Goal: Find specific page/section: Find specific page/section

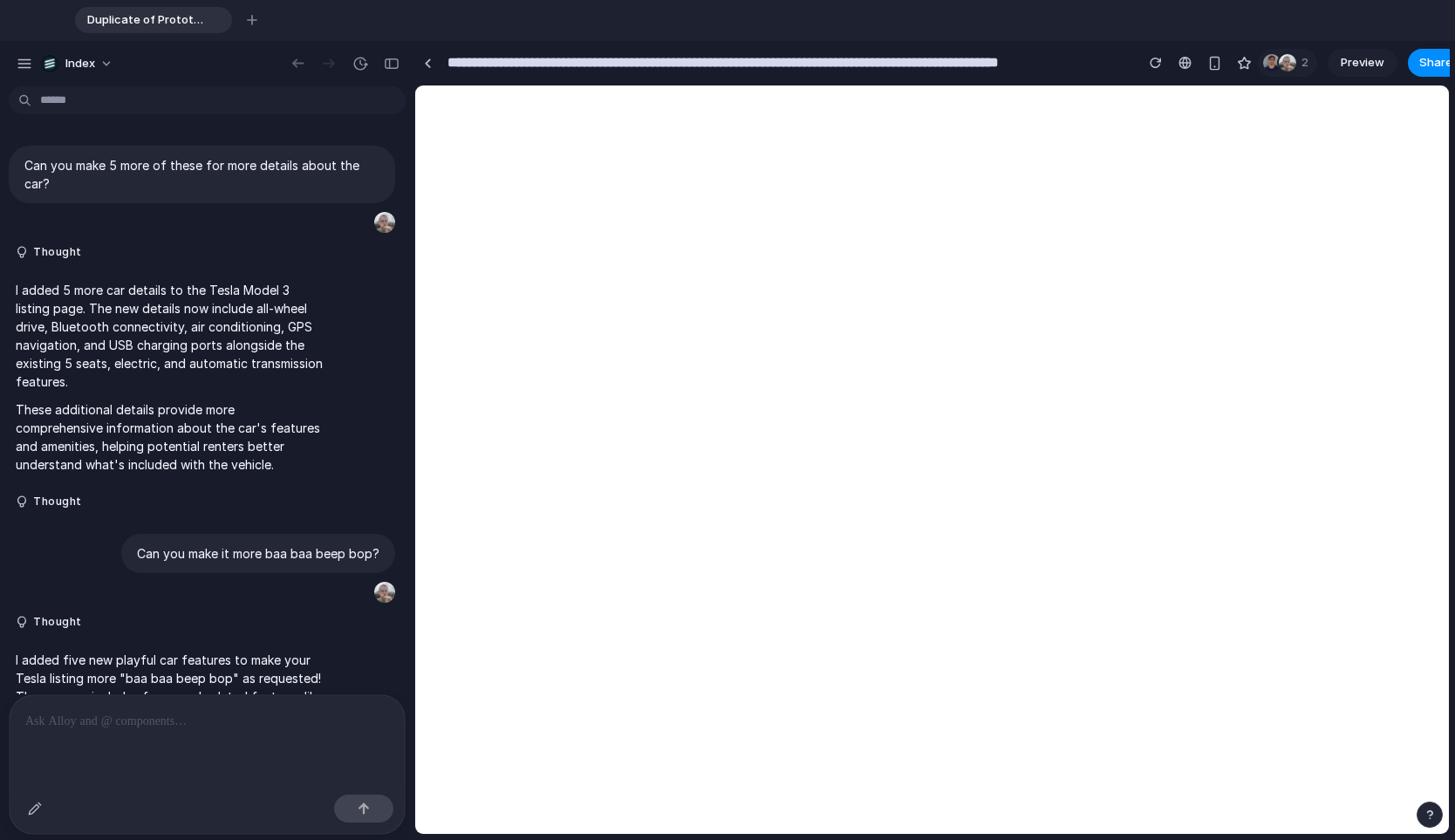
select select "*******"
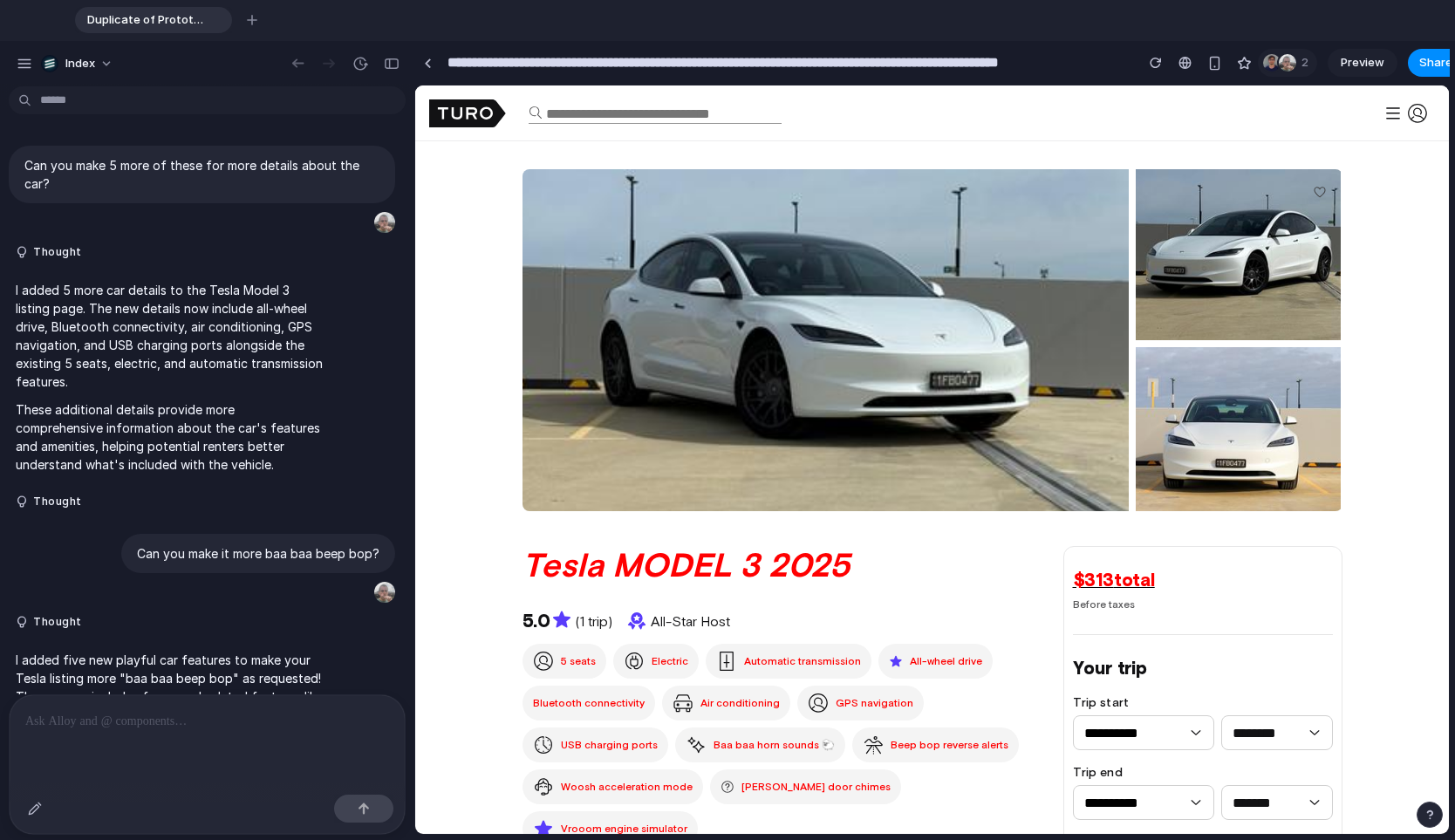
scroll to position [175, 0]
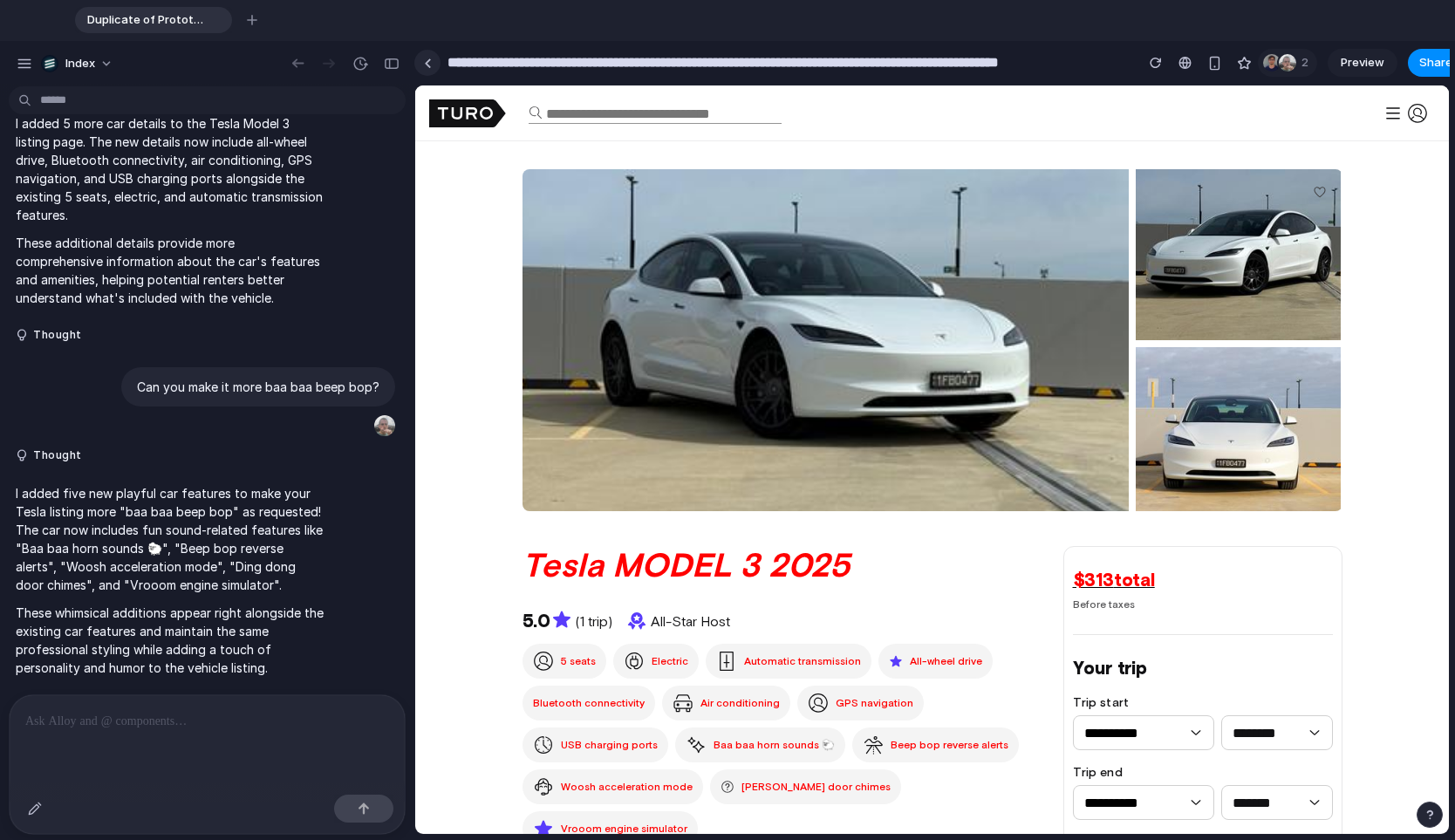
click at [422, 58] on link at bounding box center [428, 63] width 27 height 27
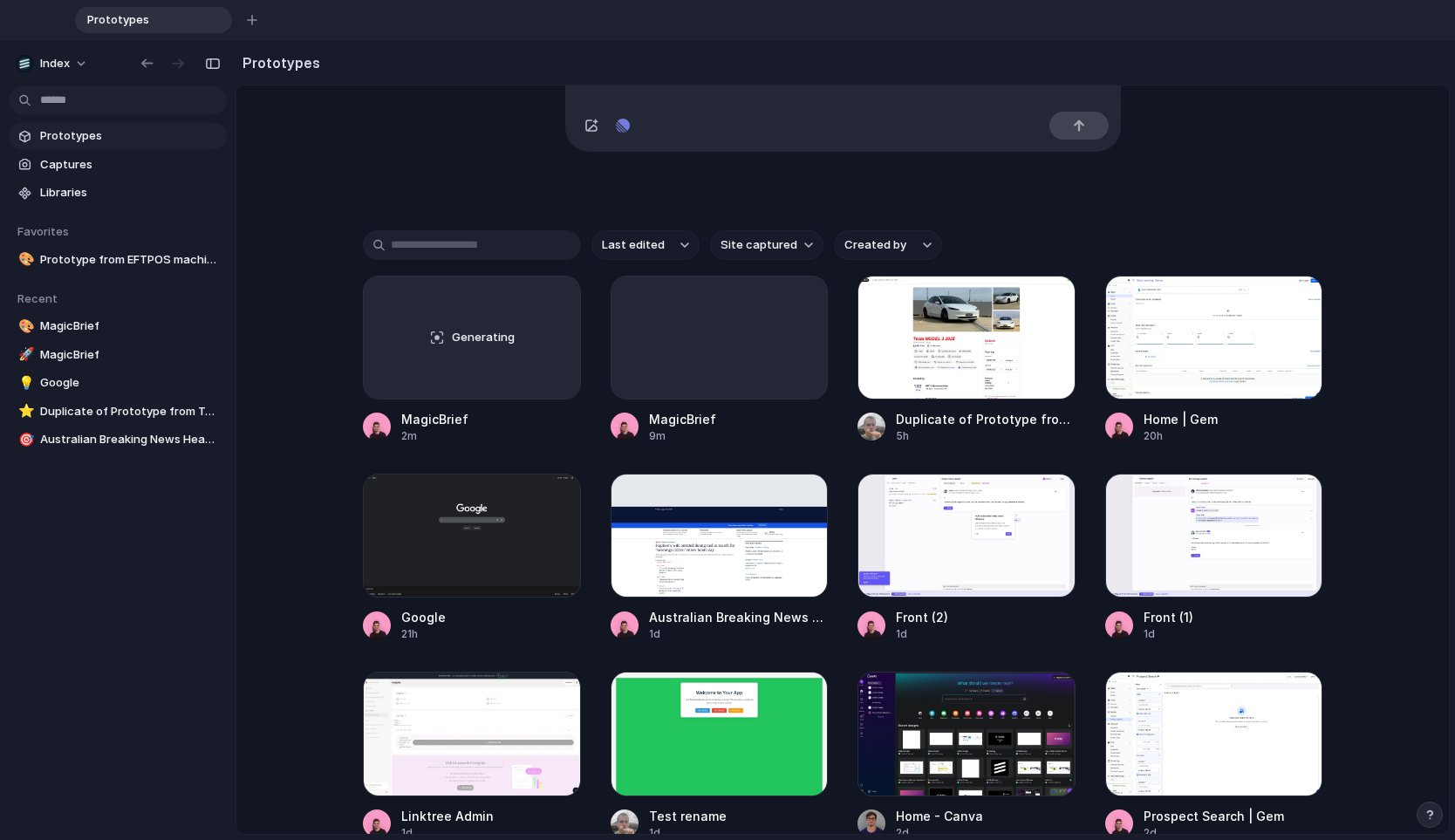
scroll to position [420, 0]
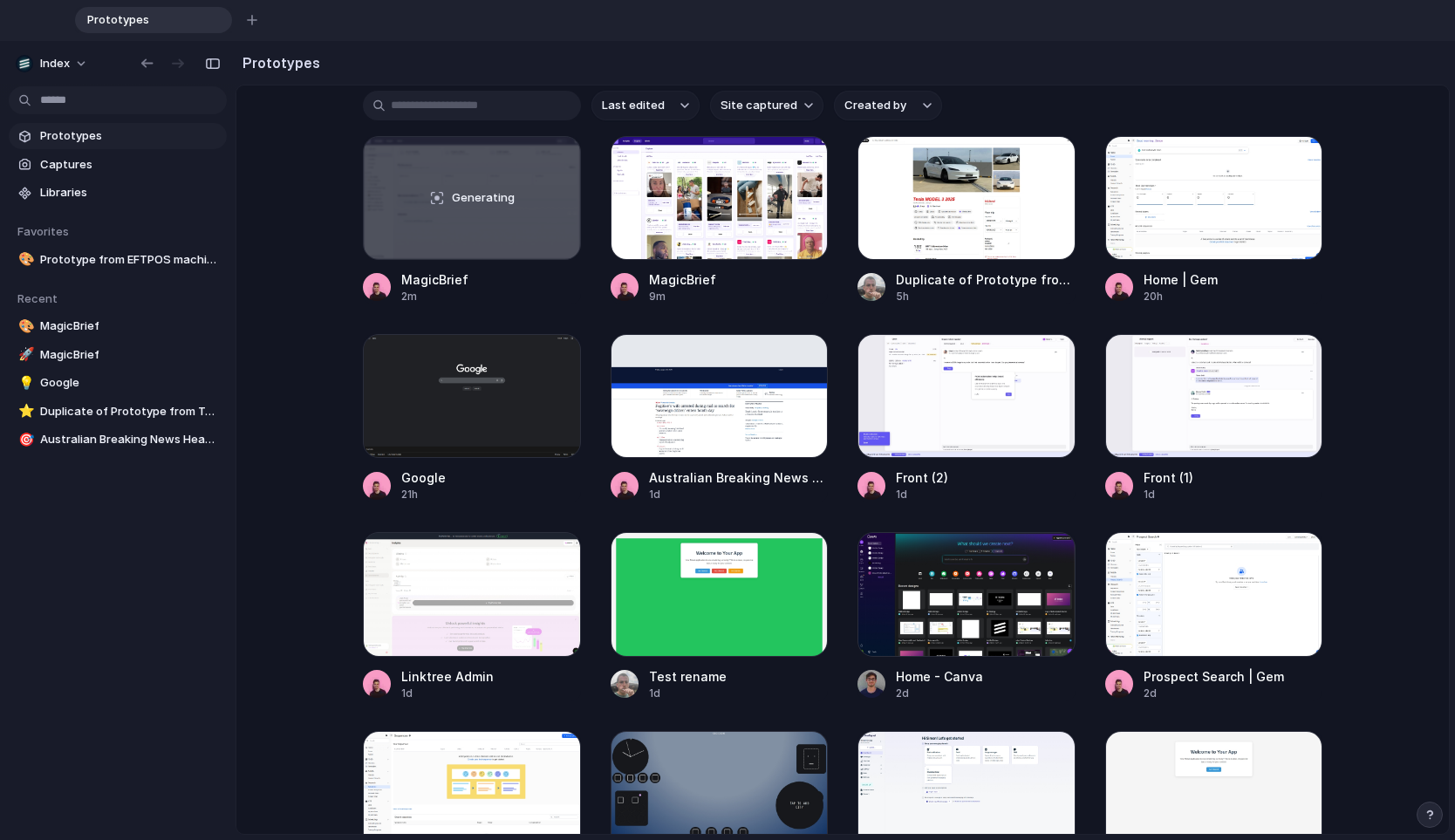
drag, startPoint x: 281, startPoint y: 461, endPoint x: 295, endPoint y: 793, distance: 332.3
click at [295, 793] on main "Capture [DATE], build [DATE] Clone web app Clone screenshot Start from existing…" at bounding box center [843, 459] width 1214 height 750
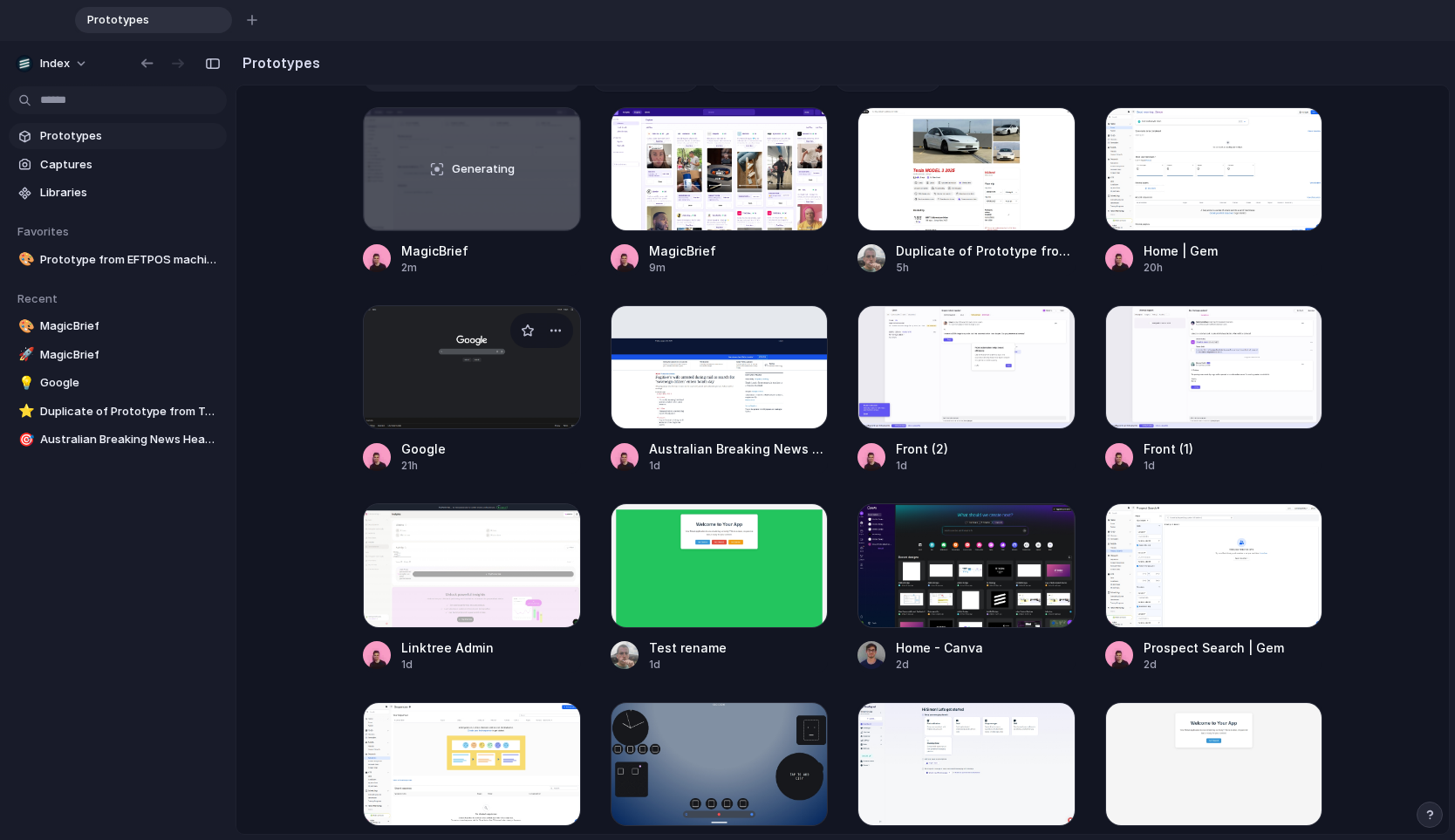
scroll to position [442, 0]
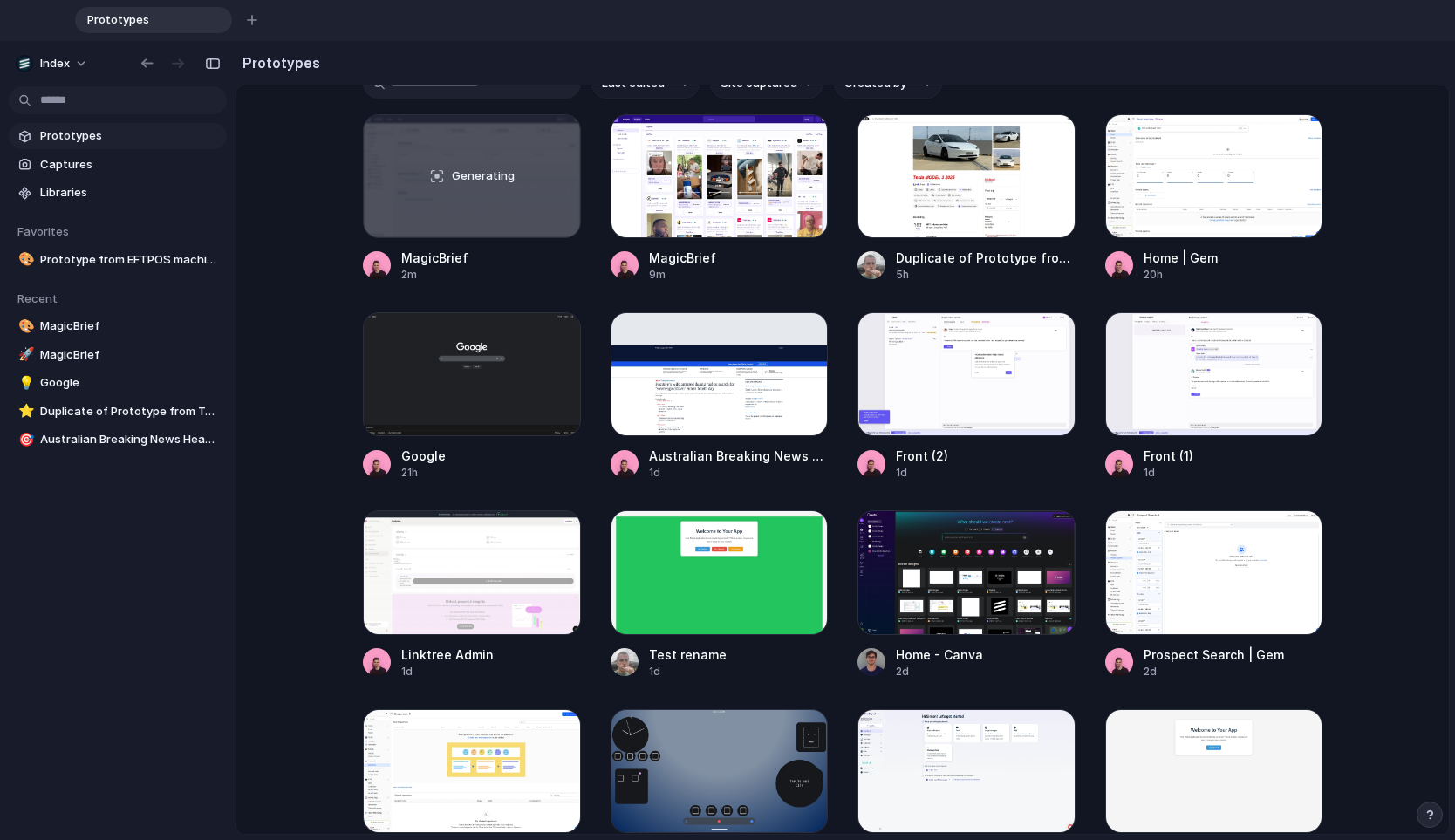
click at [266, 344] on div "Capture [DATE], build [DATE] Clone web app Clone screenshot Start from existing…" at bounding box center [843, 83] width 1212 height 882
